Goal: Check status

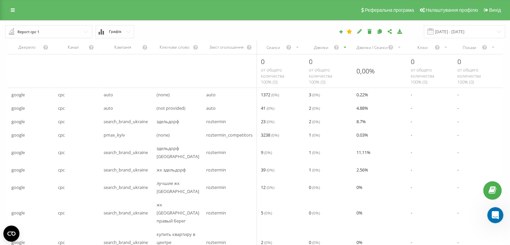
scroll to position [1, 0]
click at [468, 32] on input "[DATE] - [DATE]" at bounding box center [464, 31] width 81 height 13
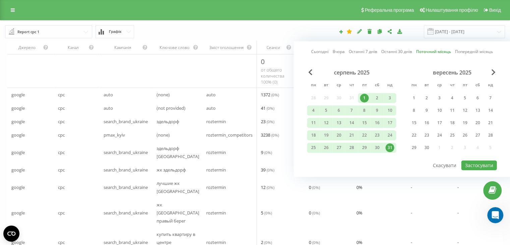
drag, startPoint x: 318, startPoint y: 51, endPoint x: 340, endPoint y: 84, distance: 39.8
click at [318, 51] on link "Сьогодні" at bounding box center [319, 52] width 17 height 6
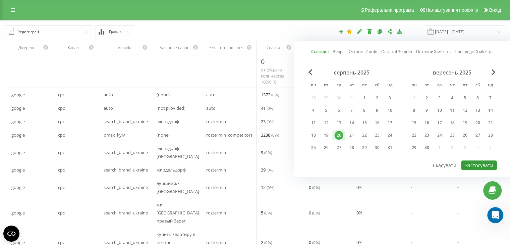
click at [488, 162] on button "Застосувати" at bounding box center [480, 165] width 36 height 10
type input "[DATE] - [DATE]"
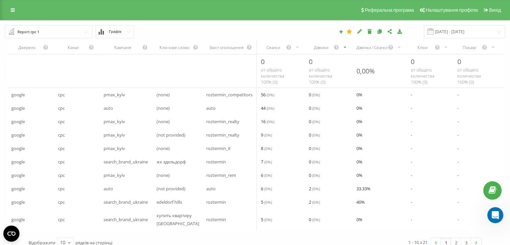
click at [322, 50] on div "Дзвінки" at bounding box center [329, 47] width 48 height 13
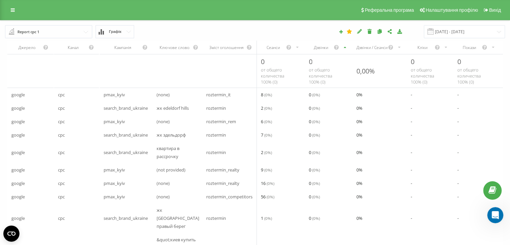
click at [322, 50] on div "Дзвінки" at bounding box center [329, 47] width 48 height 13
